Goal: Find contact information: Find contact information

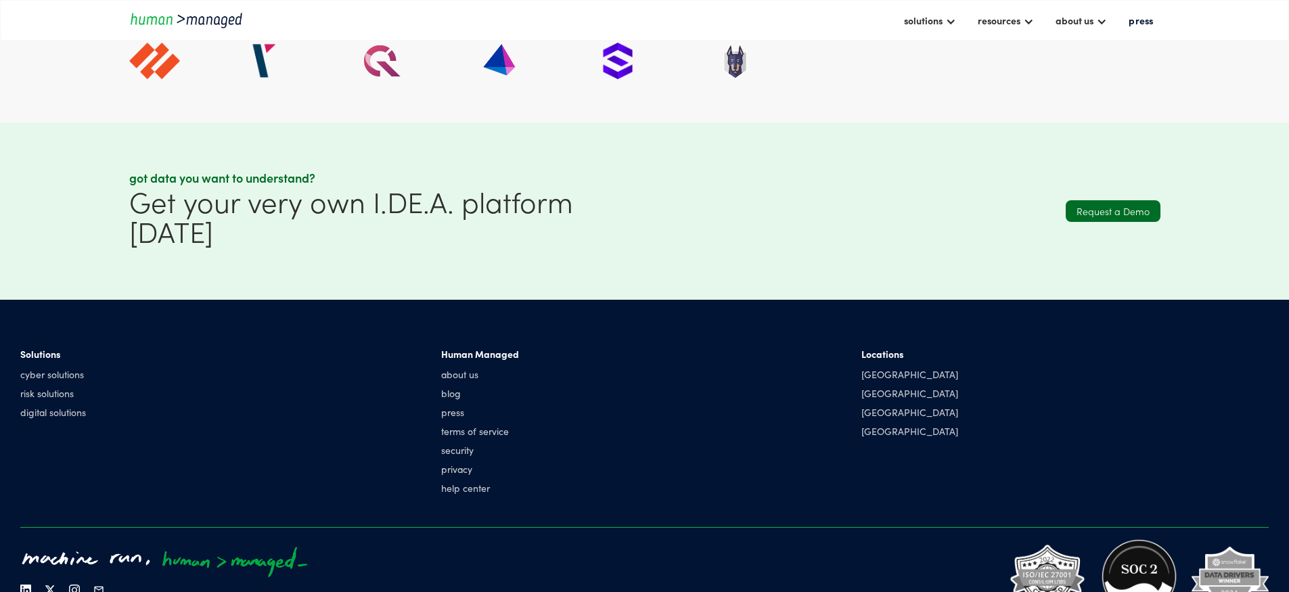
scroll to position [3920, 0]
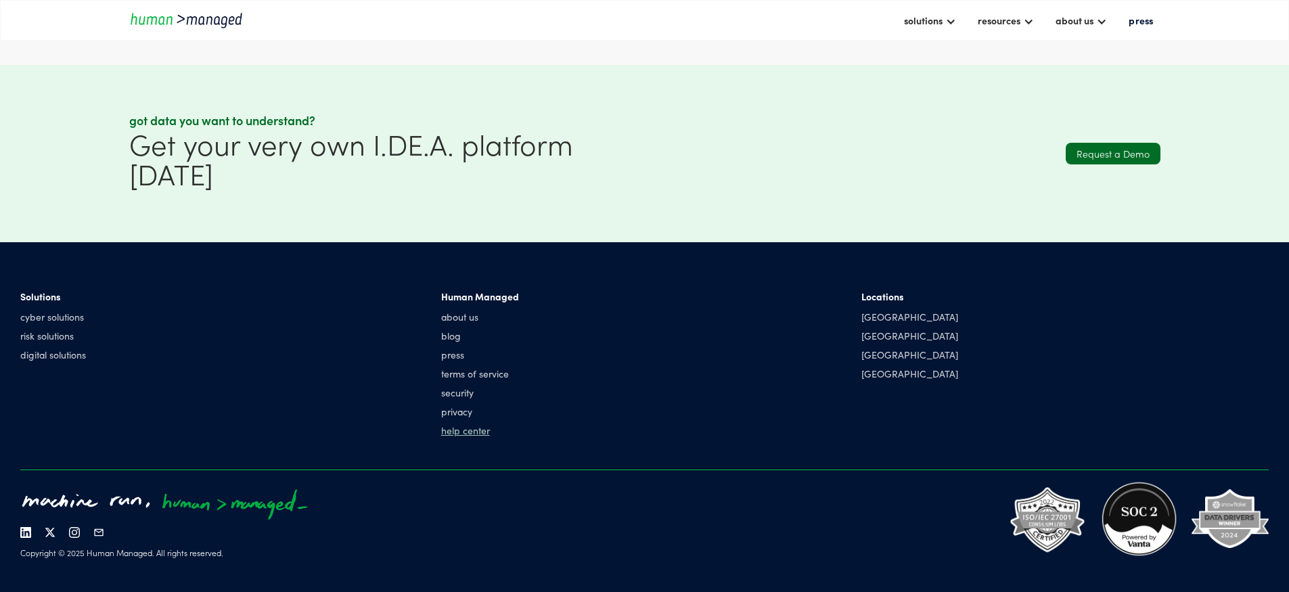
click at [519, 427] on link "help center" at bounding box center [480, 431] width 78 height 14
click at [519, 317] on link "about us" at bounding box center [480, 317] width 78 height 14
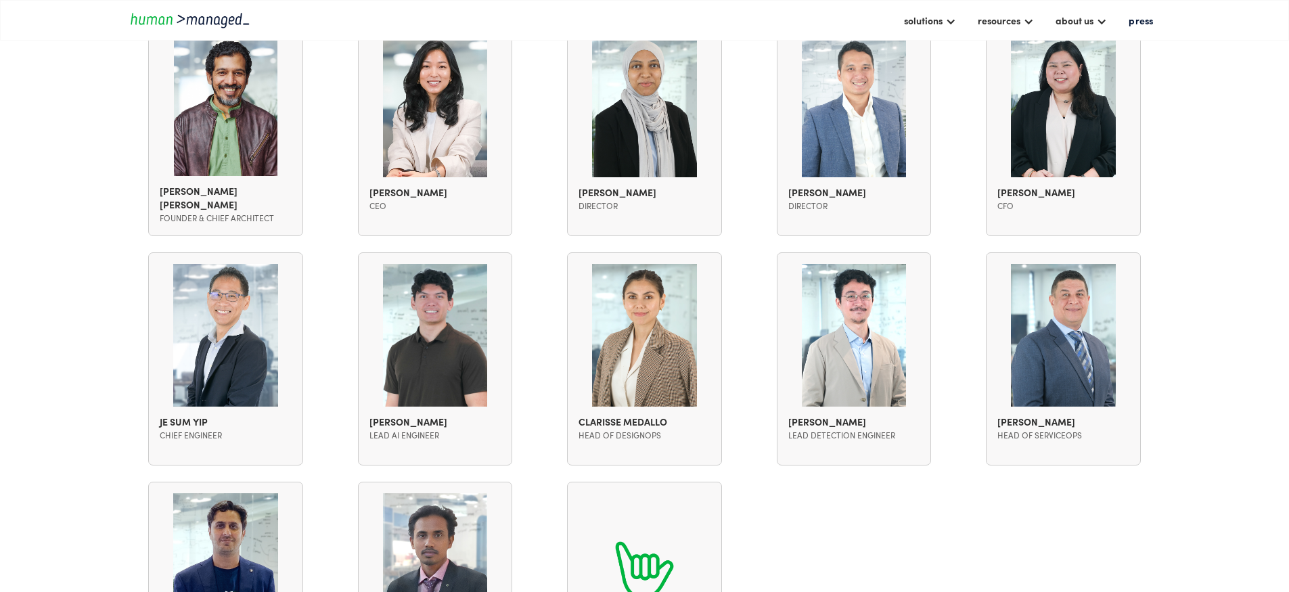
scroll to position [1137, 0]
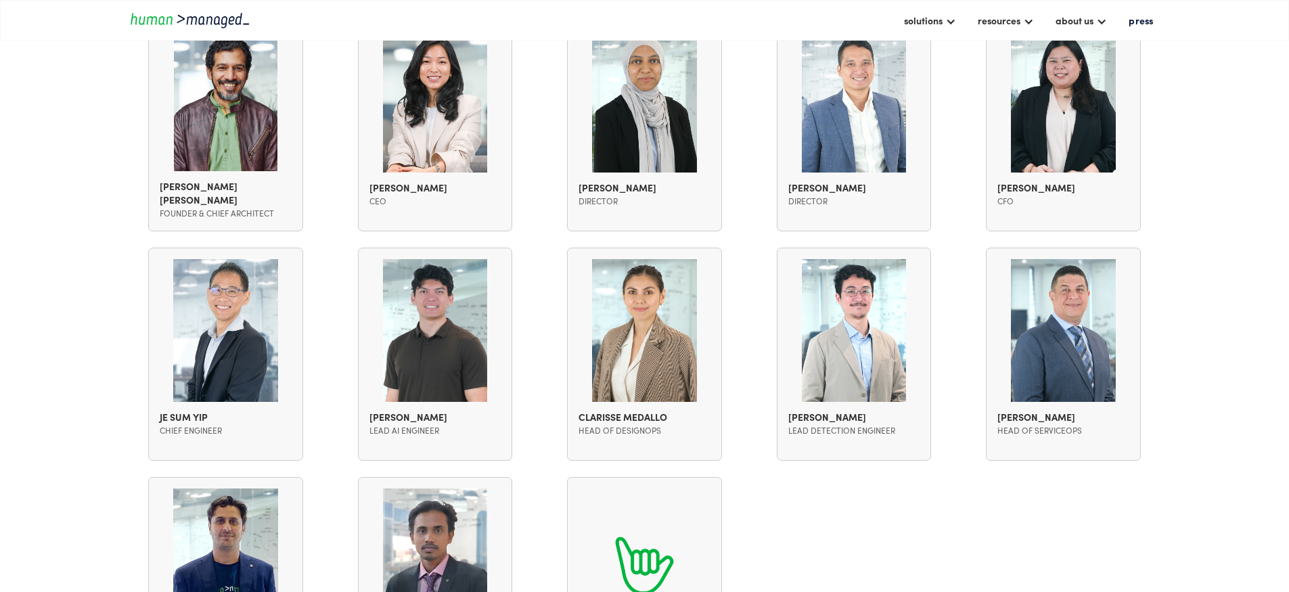
drag, startPoint x: 663, startPoint y: 443, endPoint x: 745, endPoint y: 538, distance: 126.2
click at [745, 538] on div "[PERSON_NAME] [PERSON_NAME] Founder & Chief Architect [PERSON_NAME] [PERSON_NAM…" at bounding box center [645, 361] width 1032 height 740
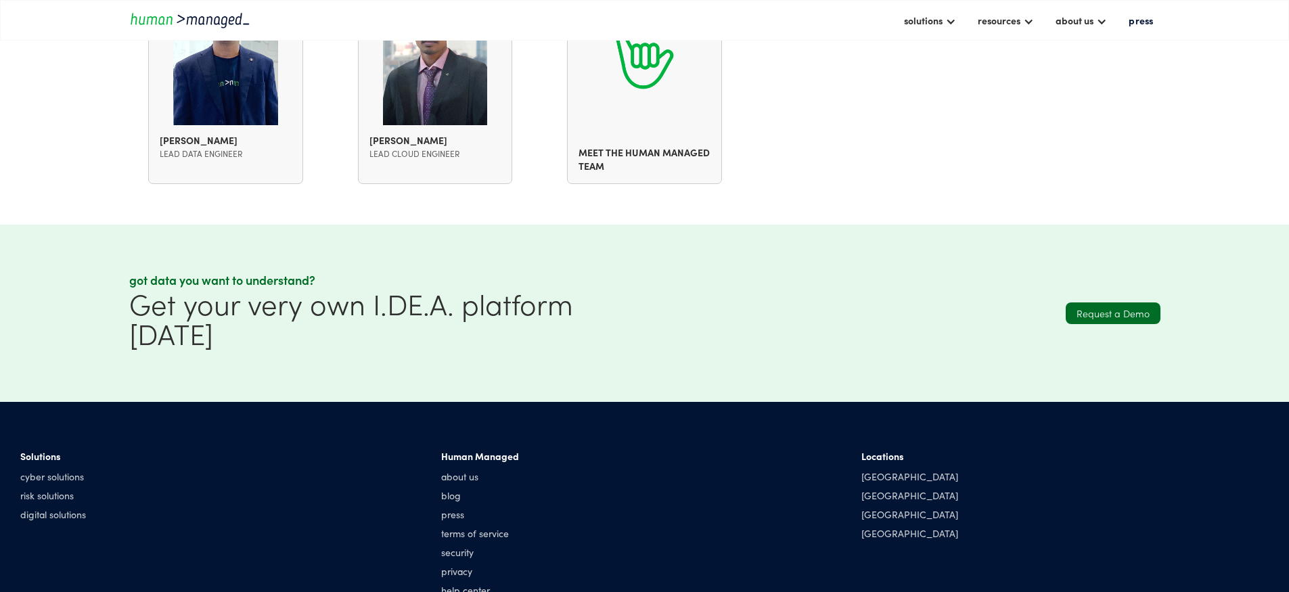
scroll to position [1664, 0]
